Goal: Task Accomplishment & Management: Use online tool/utility

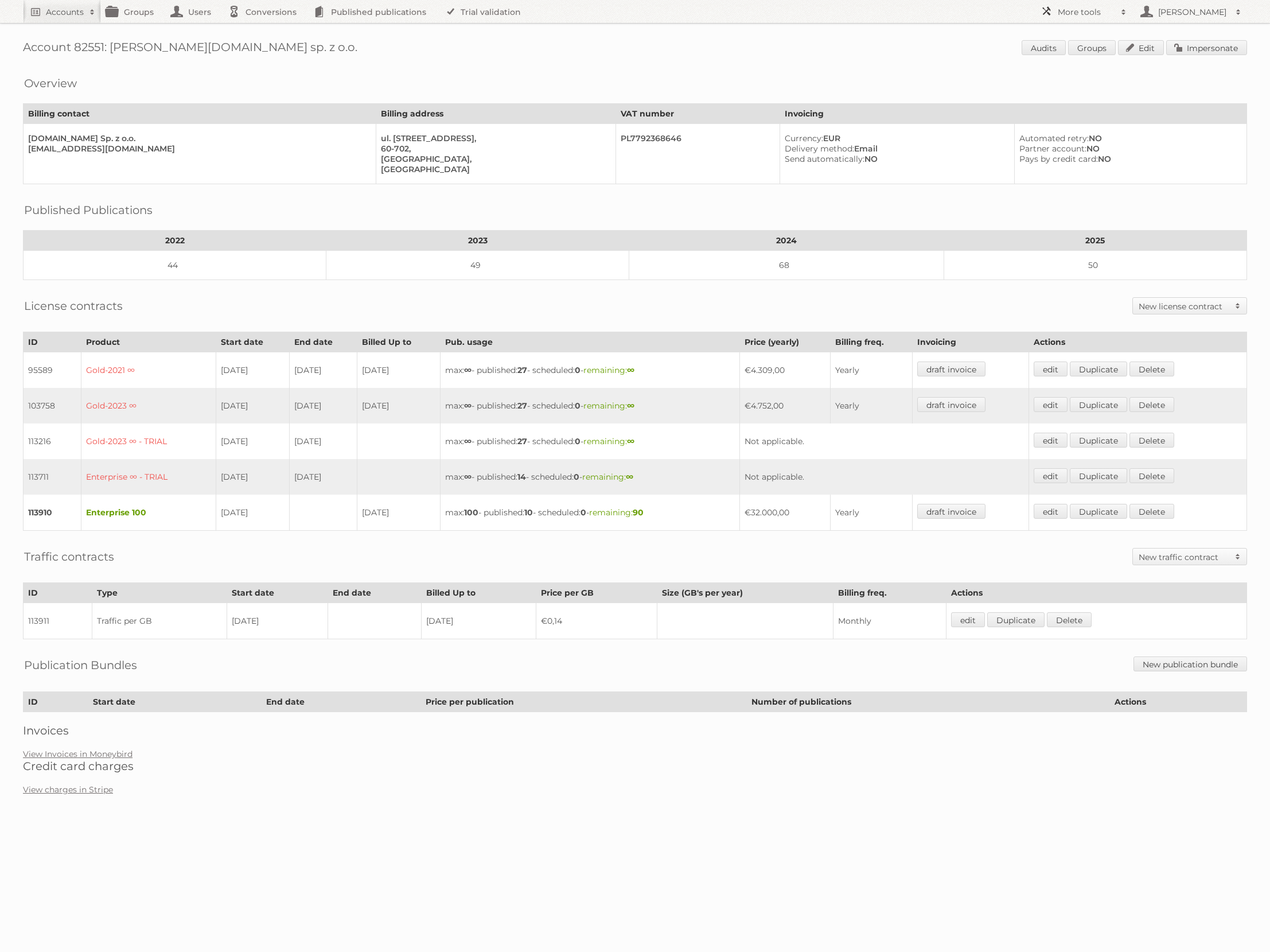
click at [1124, 11] on span at bounding box center [1123, 12] width 17 height 12
click at [1075, 155] on link "Beta Features" at bounding box center [1092, 152] width 114 height 17
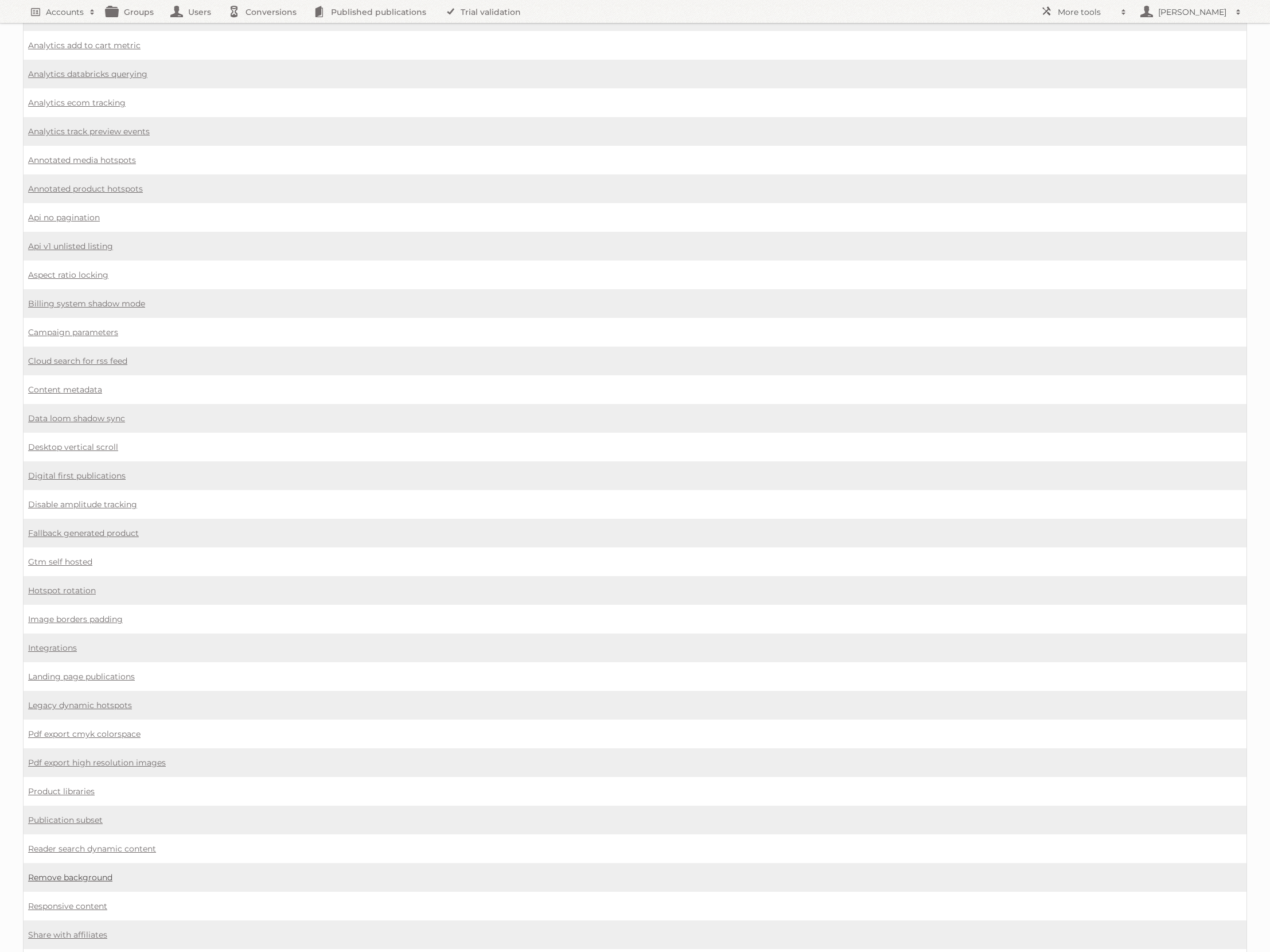
scroll to position [168, 0]
click at [89, 873] on link "Remove background" at bounding box center [70, 877] width 85 height 10
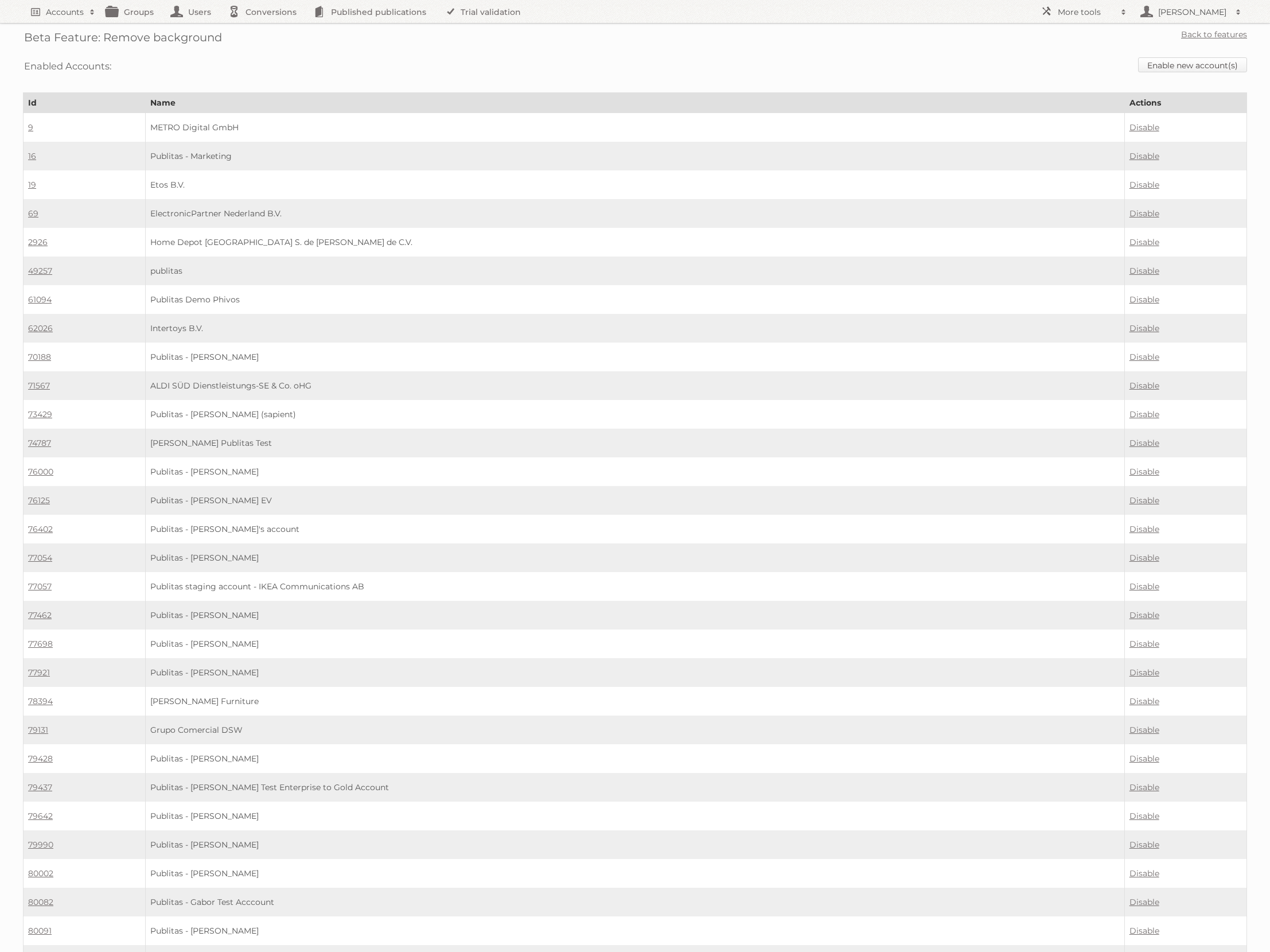
click at [1182, 63] on link "Enable new account(s)" at bounding box center [1193, 65] width 109 height 15
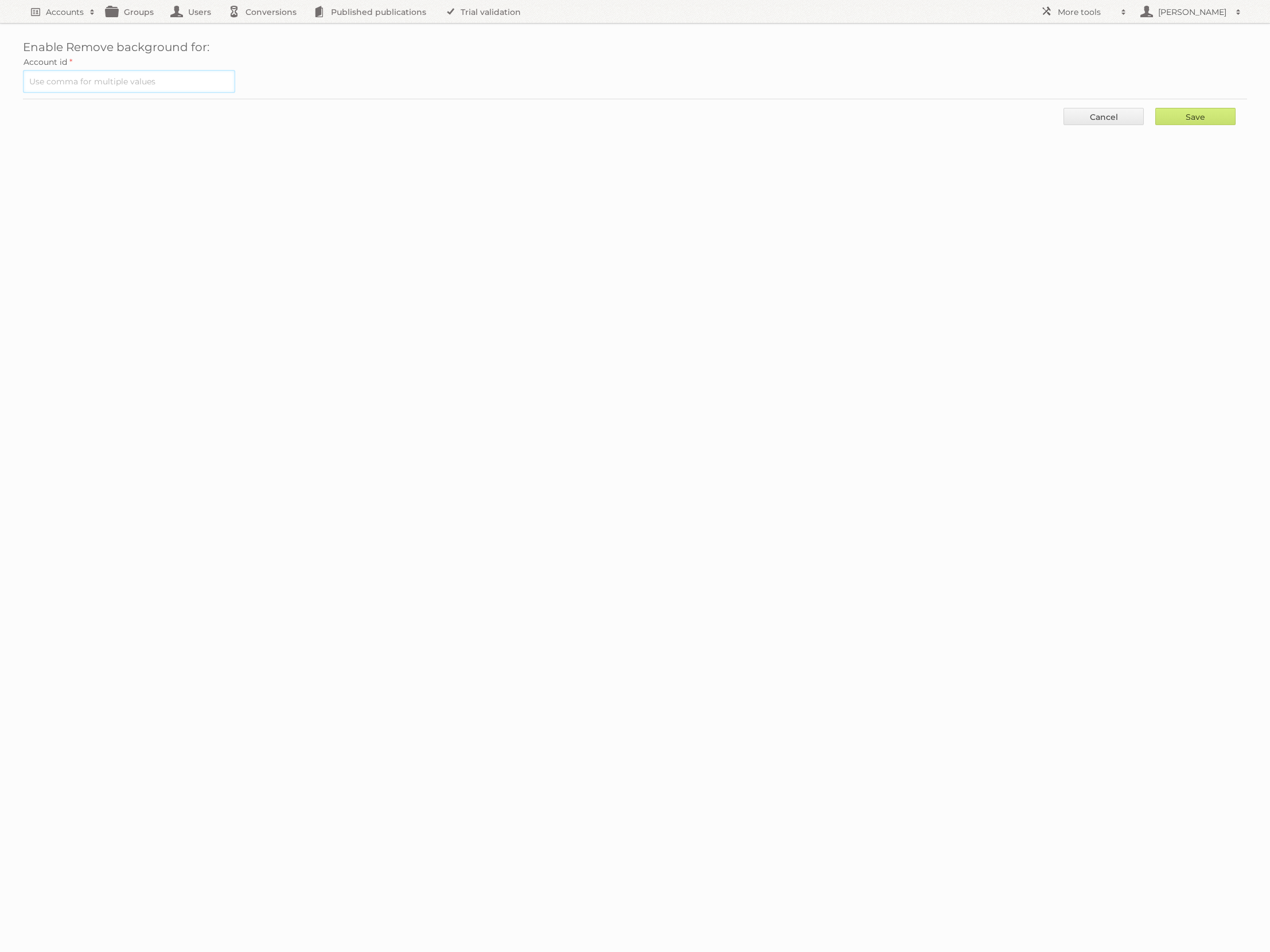
drag, startPoint x: 156, startPoint y: 83, endPoint x: 184, endPoint y: 80, distance: 28.2
click at [156, 83] on input "text" at bounding box center [128, 81] width 212 height 23
paste input "82551"
type input "82551"
click at [1184, 113] on input "Save" at bounding box center [1195, 116] width 80 height 17
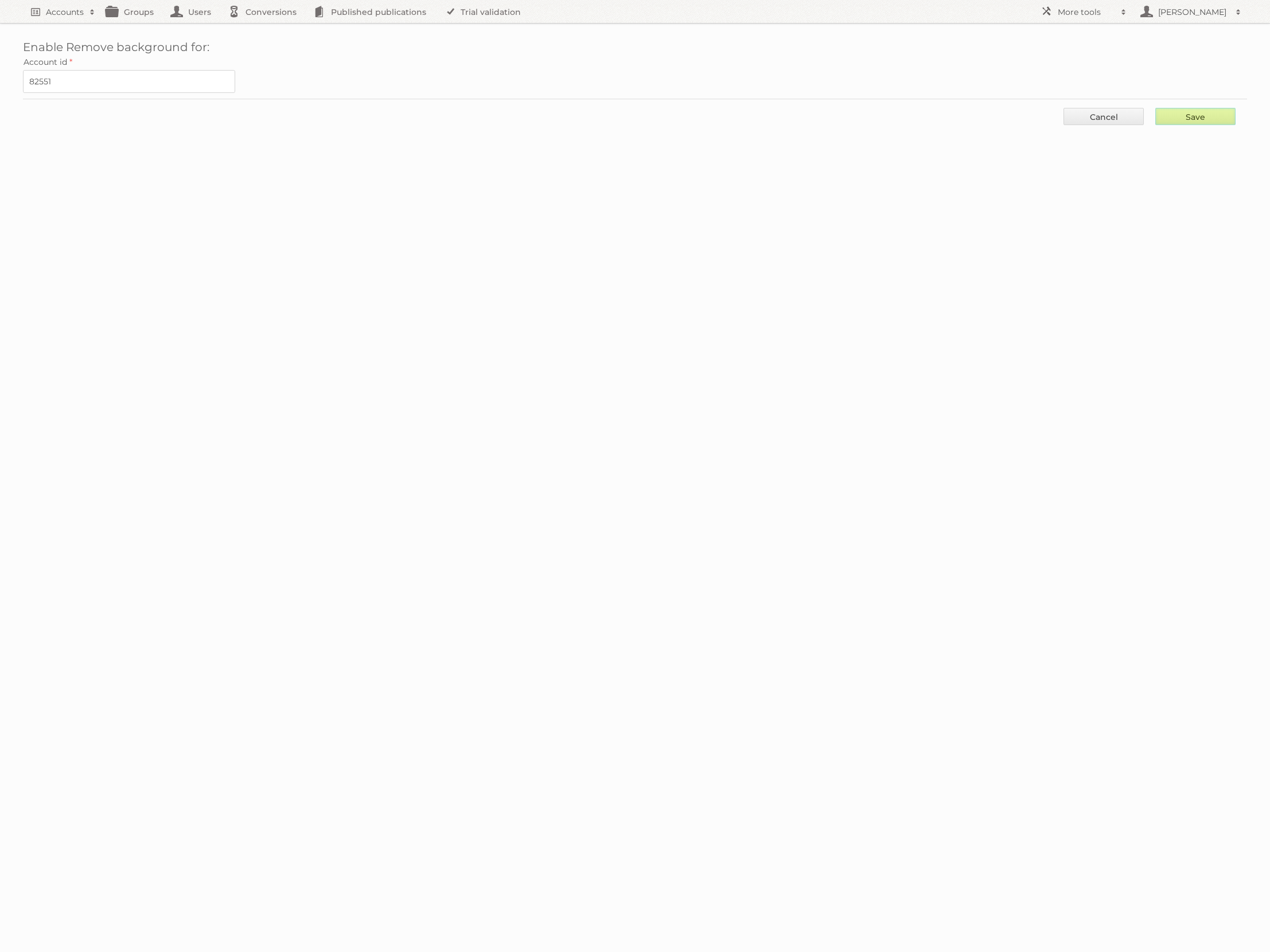
type input "..."
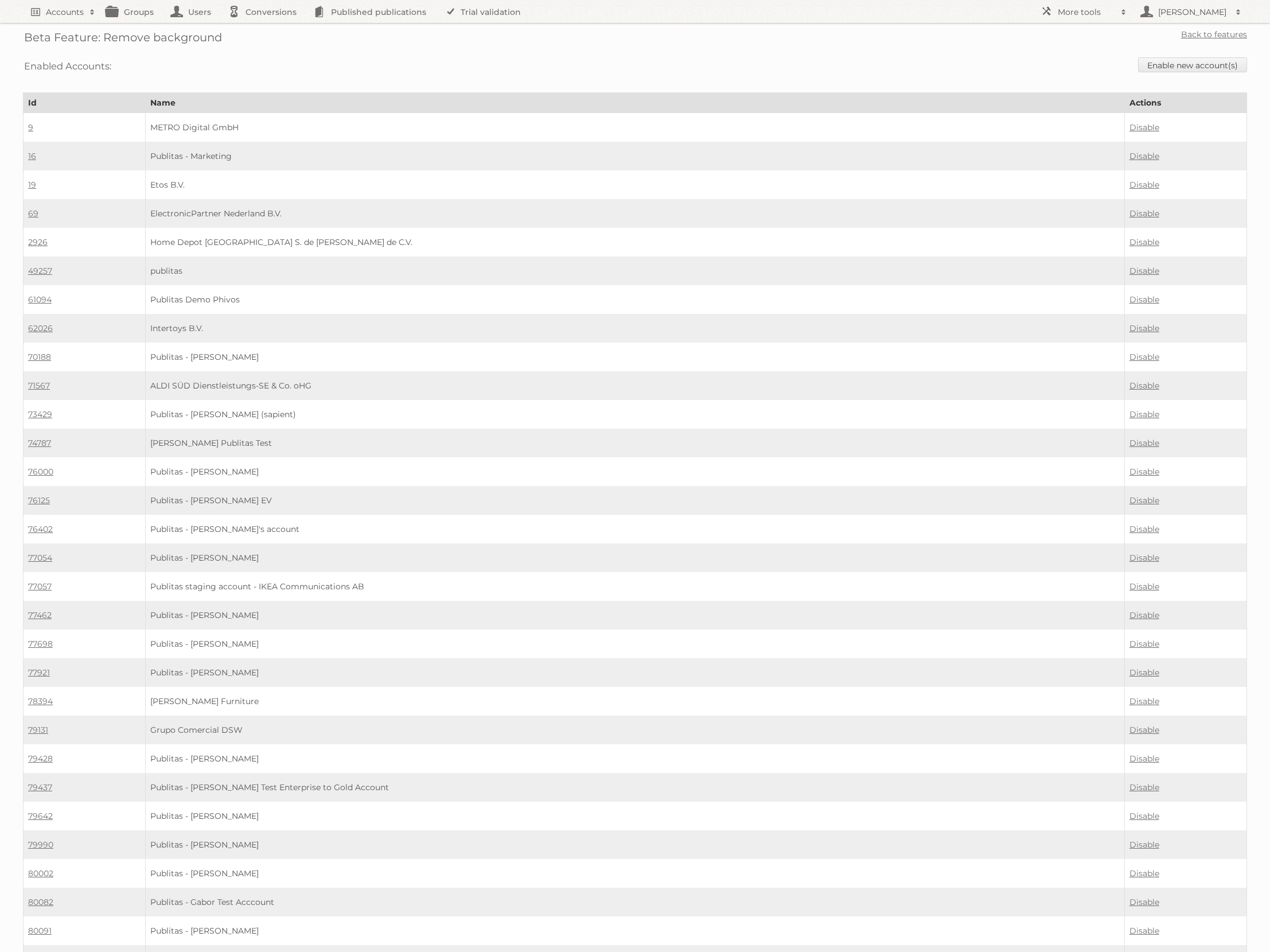
scroll to position [2810, 0]
